Goal: Task Accomplishment & Management: Complete application form

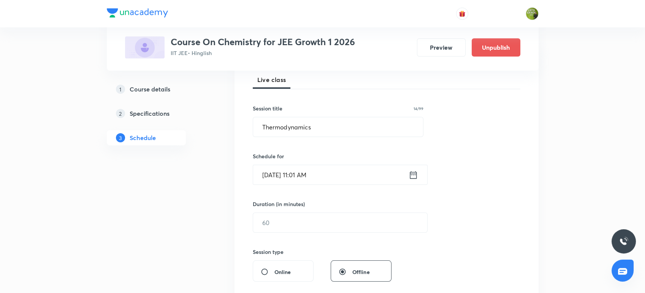
scroll to position [111, 0]
click at [416, 175] on icon at bounding box center [412, 175] width 7 height 8
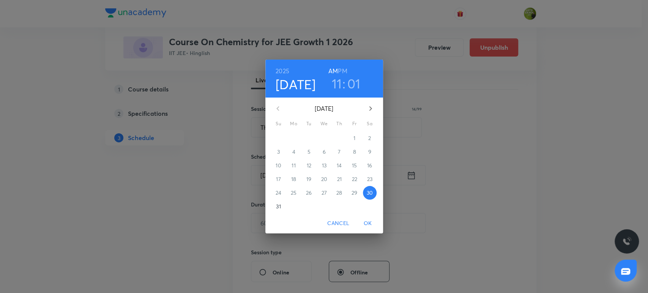
click at [341, 70] on h6 "PM" at bounding box center [342, 71] width 9 height 11
click at [341, 83] on h3 "11" at bounding box center [337, 84] width 10 height 16
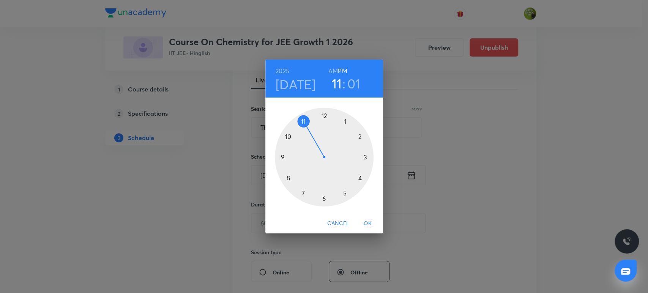
click at [323, 116] on div at bounding box center [324, 157] width 99 height 99
click at [325, 115] on div at bounding box center [324, 157] width 99 height 99
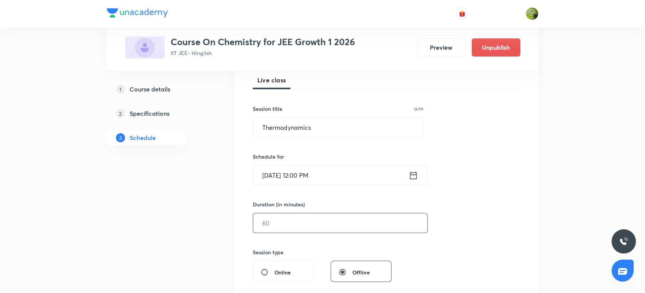
click at [295, 224] on input "text" at bounding box center [340, 222] width 174 height 19
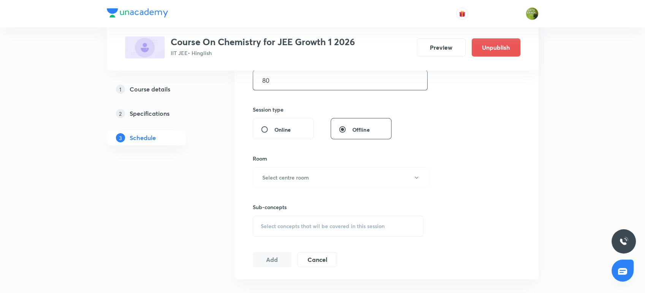
scroll to position [253, 0]
type input "80"
click at [330, 174] on button "Select centre room" at bounding box center [341, 177] width 176 height 21
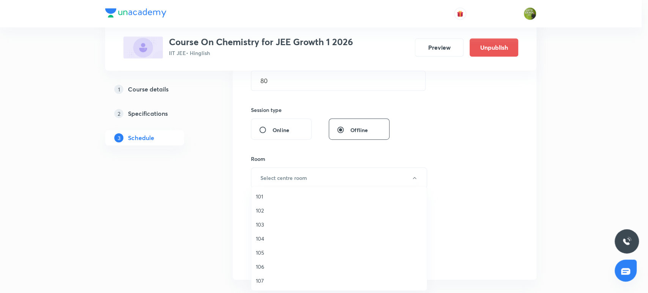
click at [281, 194] on span "101" at bounding box center [339, 197] width 166 height 8
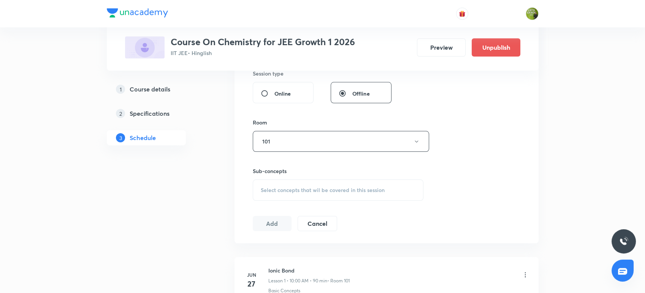
scroll to position [296, 0]
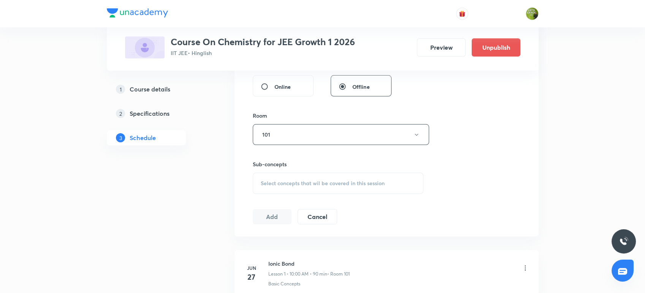
click at [295, 173] on div "Select concepts that wil be covered in this session" at bounding box center [338, 183] width 171 height 21
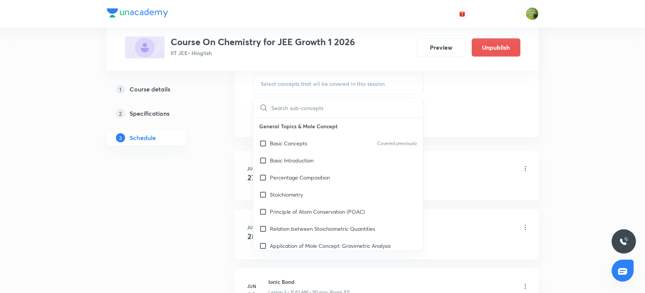
scroll to position [395, 0]
click at [295, 159] on p "Basic Introduction" at bounding box center [292, 161] width 44 height 8
checkbox input "true"
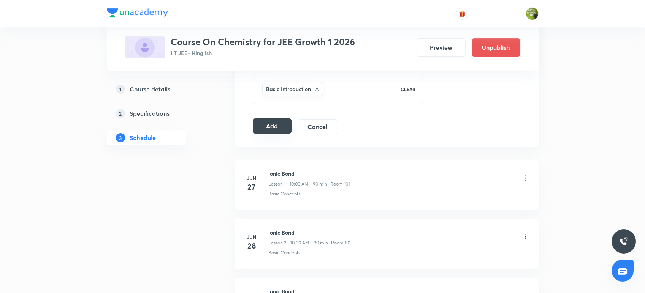
click at [272, 119] on button "Add" at bounding box center [272, 125] width 39 height 15
